Goal: Navigation & Orientation: Find specific page/section

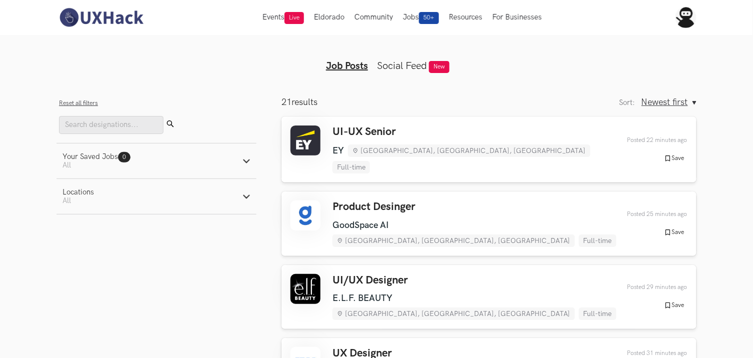
click at [74, 17] on img at bounding box center [100, 17] width 89 height 21
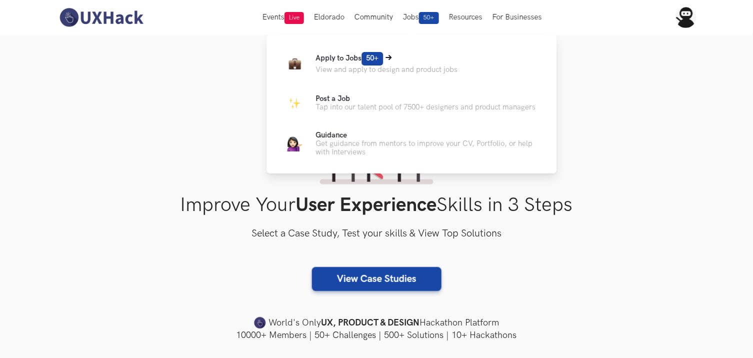
click at [377, 59] on span "50+" at bounding box center [372, 58] width 21 height 13
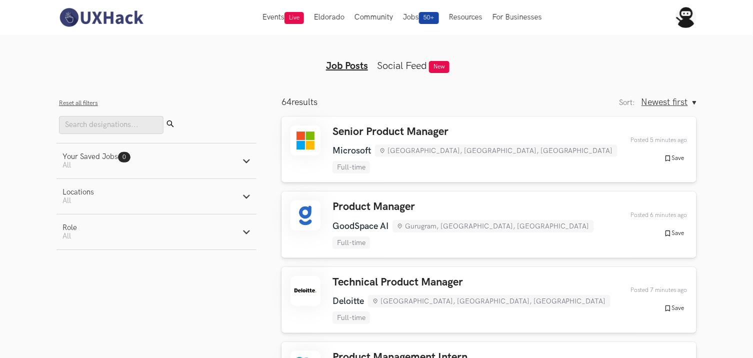
click at [441, 67] on span "New" at bounding box center [439, 67] width 20 height 12
click at [390, 60] on link "Social Feed" at bounding box center [402, 66] width 50 height 12
